Goal: Check status: Check status

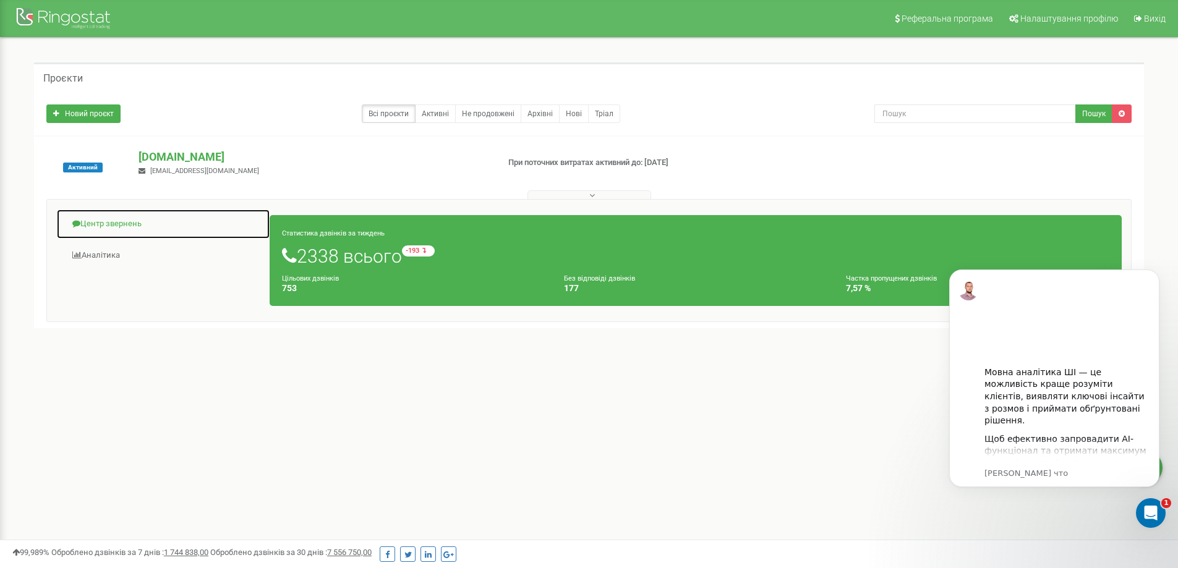
click at [124, 222] on link "Центр звернень" at bounding box center [163, 224] width 214 height 30
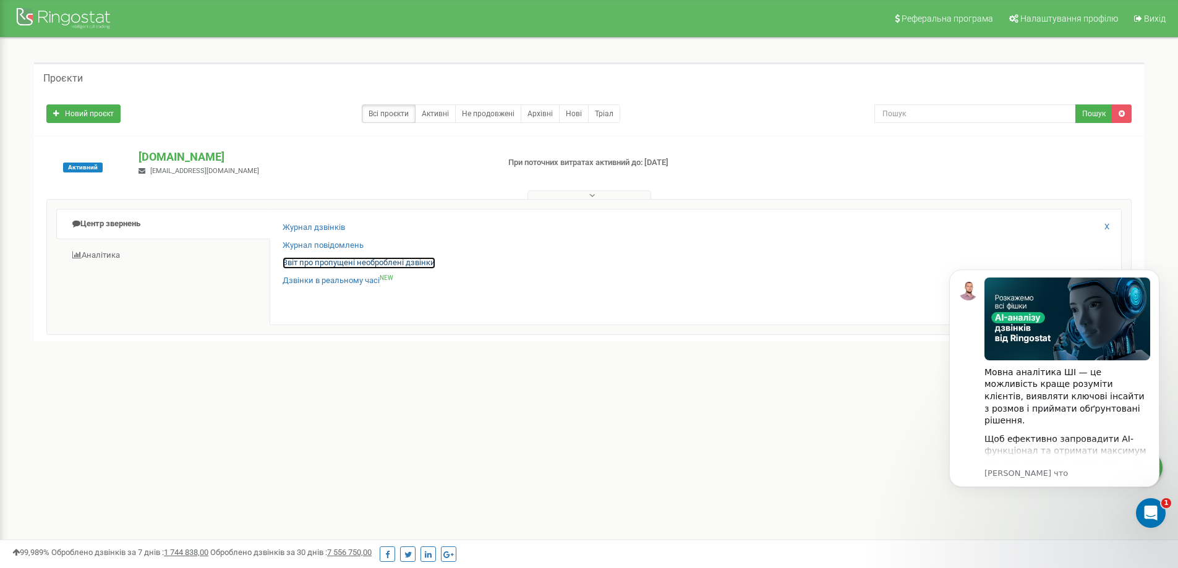
click at [328, 266] on link "Звіт про пропущені необроблені дзвінки" at bounding box center [358, 263] width 153 height 12
click at [1153, 274] on icon "Dismiss notification" at bounding box center [1155, 273] width 7 height 7
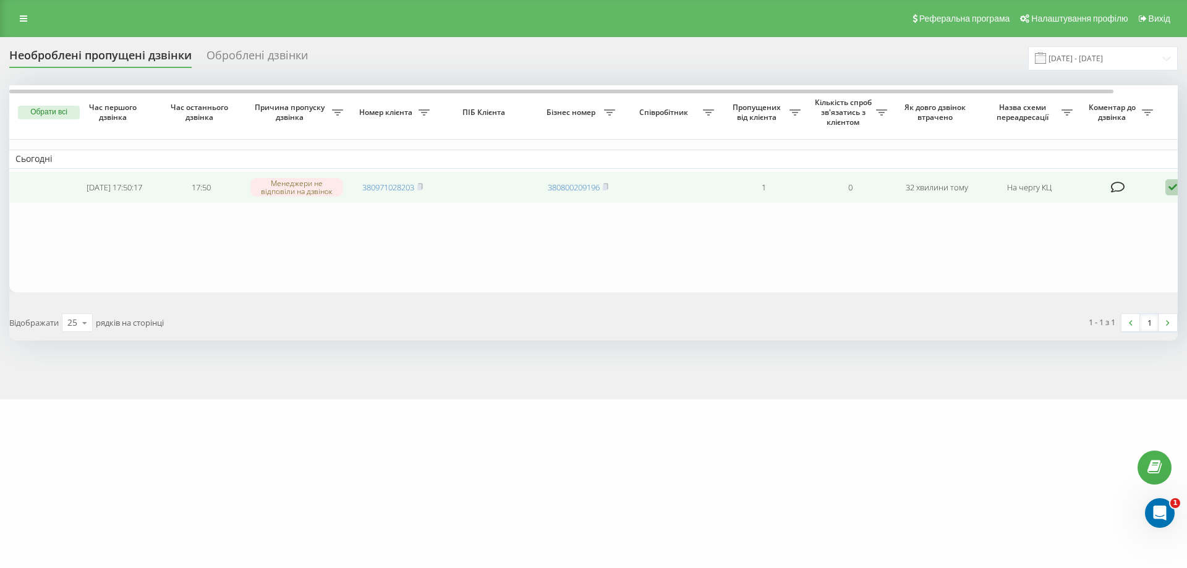
click at [1172, 188] on icon at bounding box center [1172, 187] width 15 height 17
click at [1132, 213] on div "Не вдалося зв'язатися" at bounding box center [1119, 207] width 231 height 22
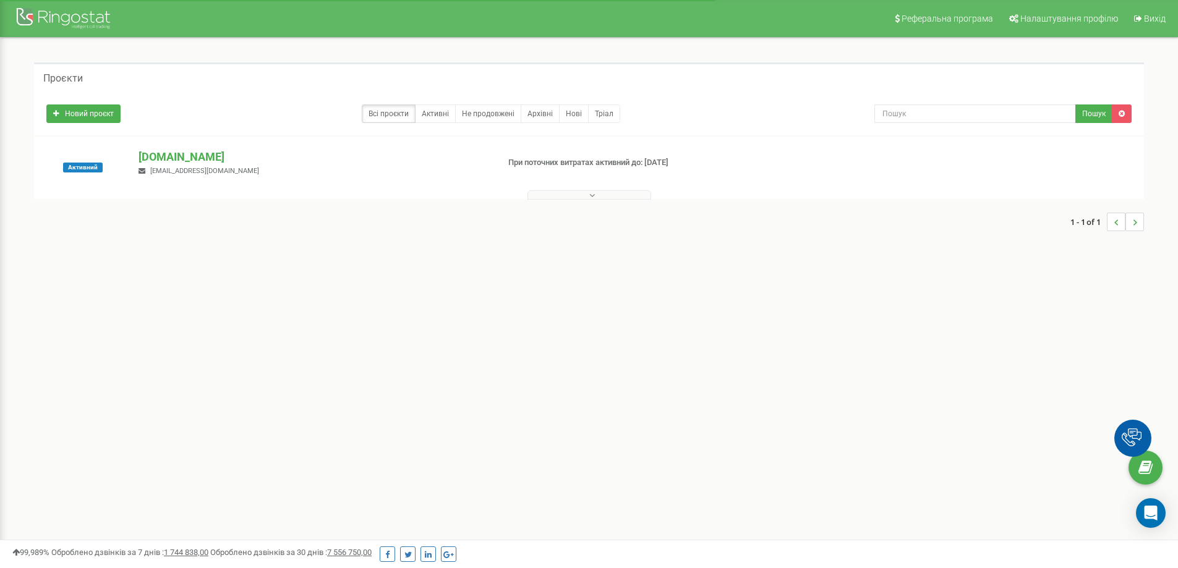
click at [165, 155] on p "[DOMAIN_NAME]" at bounding box center [312, 157] width 349 height 16
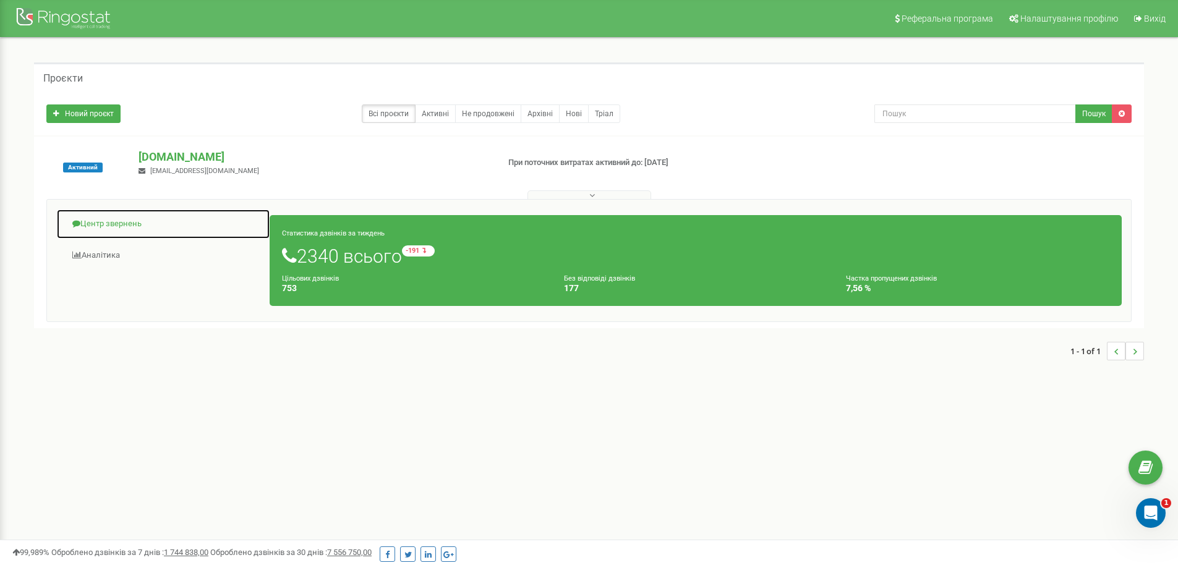
click at [110, 217] on link "Центр звернень" at bounding box center [163, 224] width 214 height 30
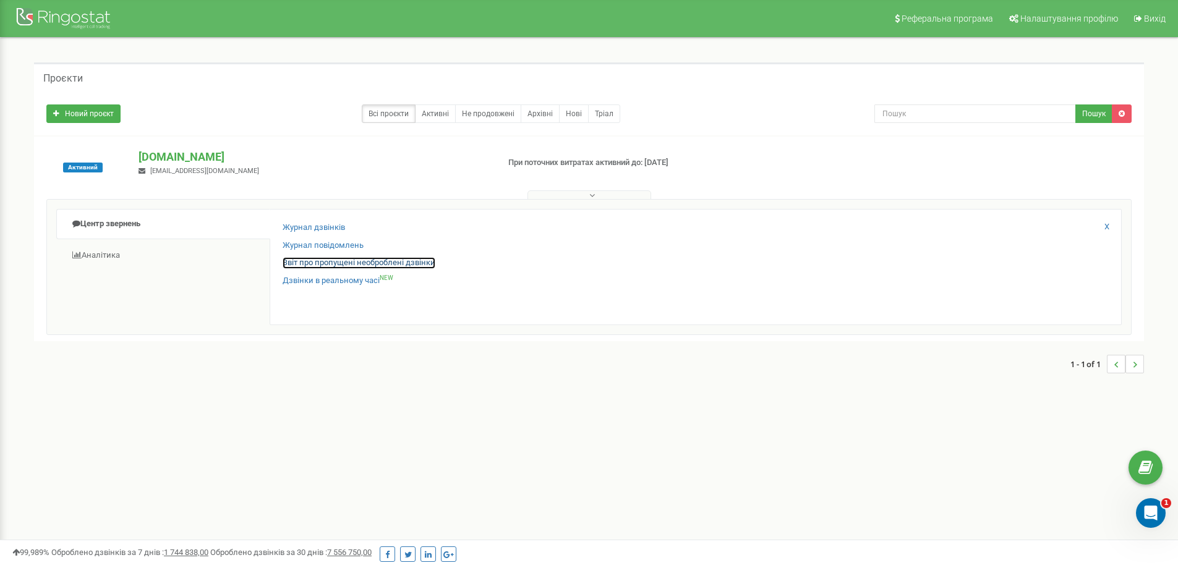
click at [367, 267] on link "Звіт про пропущені необроблені дзвінки" at bounding box center [358, 263] width 153 height 12
click at [167, 155] on p "[DOMAIN_NAME]" at bounding box center [312, 157] width 349 height 16
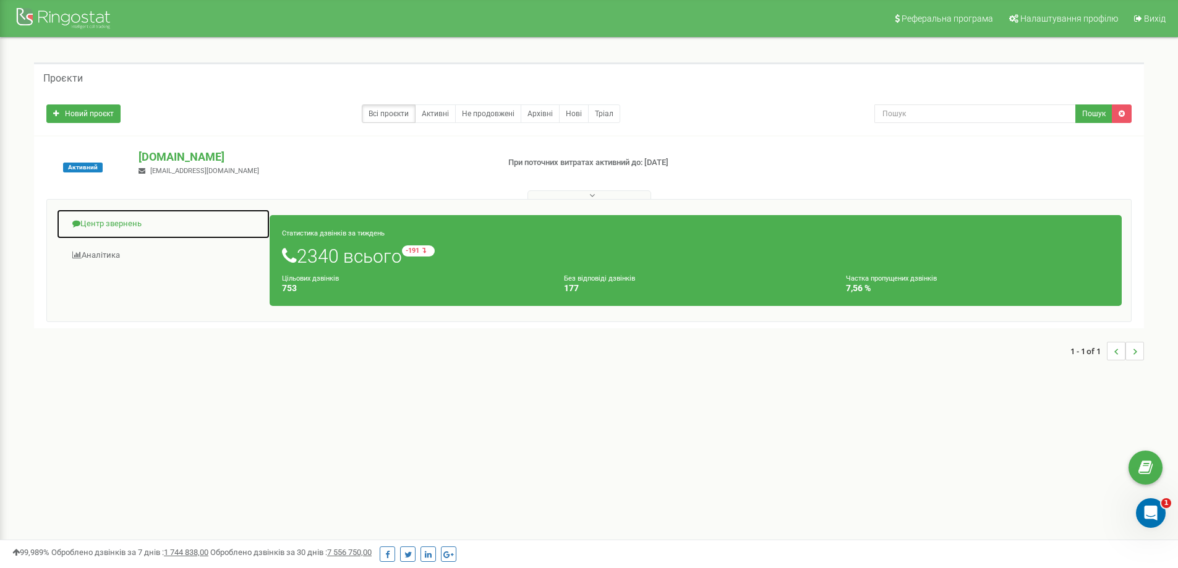
click at [132, 219] on link "Центр звернень" at bounding box center [163, 224] width 214 height 30
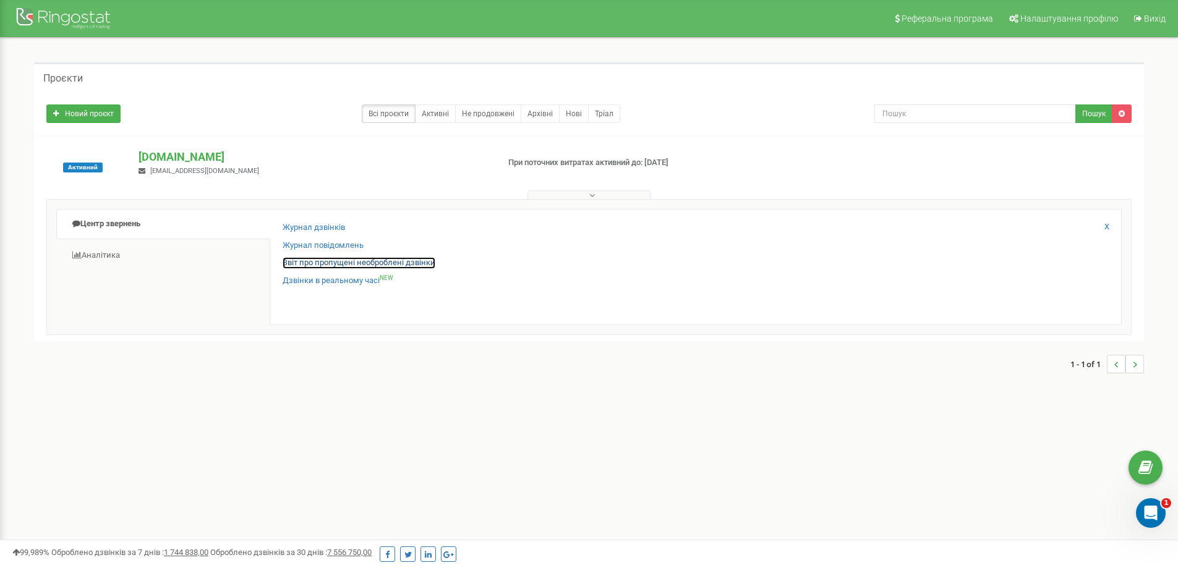
click at [320, 264] on link "Звіт про пропущені необроблені дзвінки" at bounding box center [358, 263] width 153 height 12
